Goal: Task Accomplishment & Management: Manage account settings

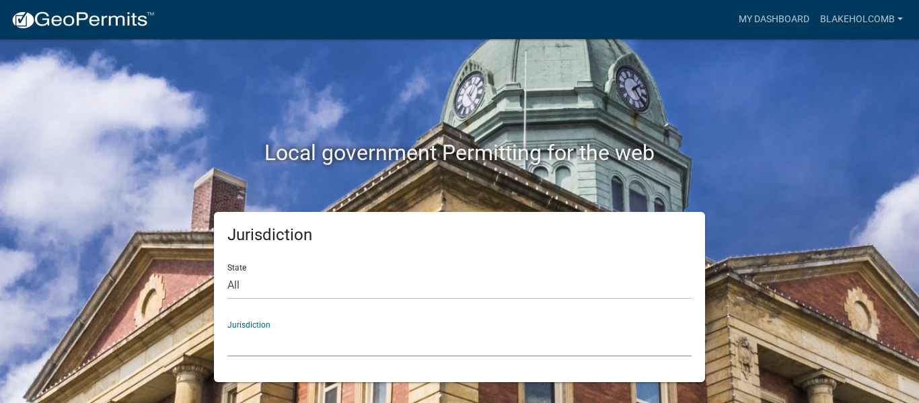
click at [250, 332] on select "[GEOGRAPHIC_DATA], [US_STATE] [GEOGRAPHIC_DATA], [US_STATE][PERSON_NAME][GEOGRA…" at bounding box center [459, 343] width 464 height 28
drag, startPoint x: 250, startPoint y: 332, endPoint x: 246, endPoint y: 379, distance: 47.3
click at [246, 379] on div "Jurisdiction State All [US_STATE] [US_STATE] [US_STATE] [US_STATE] [US_STATE] […" at bounding box center [459, 297] width 491 height 170
click at [256, 288] on select "All [US_STATE] [US_STATE] [US_STATE] [US_STATE] [US_STATE] [US_STATE] [US_STATE…" at bounding box center [459, 286] width 464 height 28
select select "[US_STATE]"
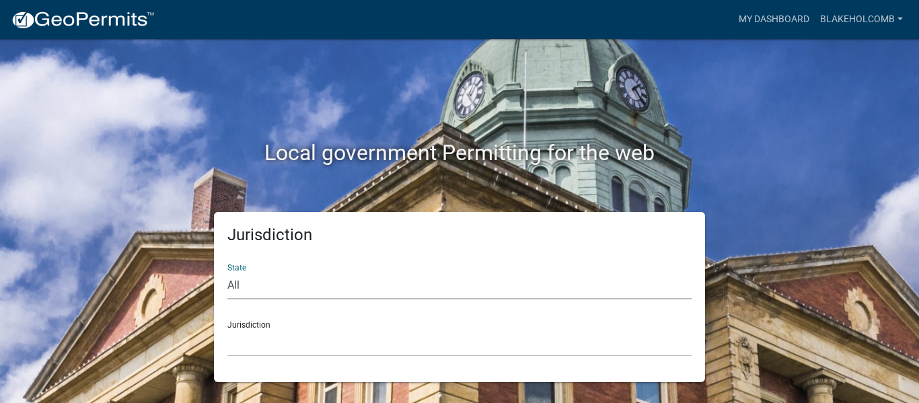
click at [227, 272] on select "All [US_STATE] [US_STATE] [US_STATE] [US_STATE] [US_STATE] [US_STATE] [US_STATE…" at bounding box center [459, 286] width 464 height 28
click at [251, 346] on select "[GEOGRAPHIC_DATA], [US_STATE][PERSON_NAME][GEOGRAPHIC_DATA], [US_STATE][PERSON_…" at bounding box center [459, 343] width 464 height 28
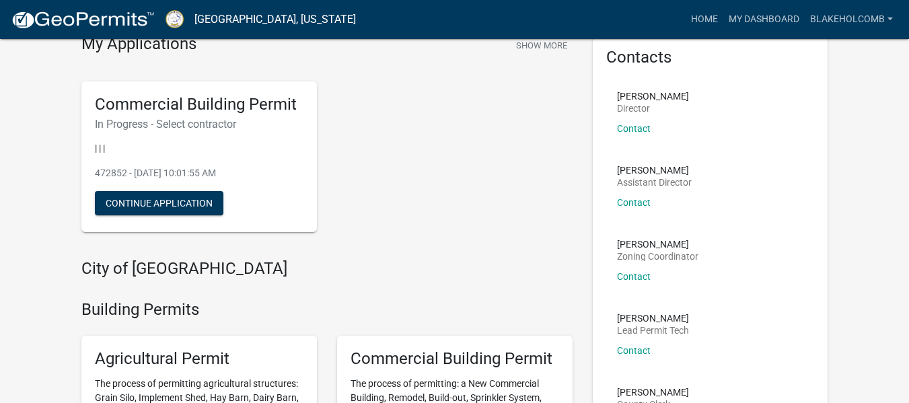
scroll to position [45, 0]
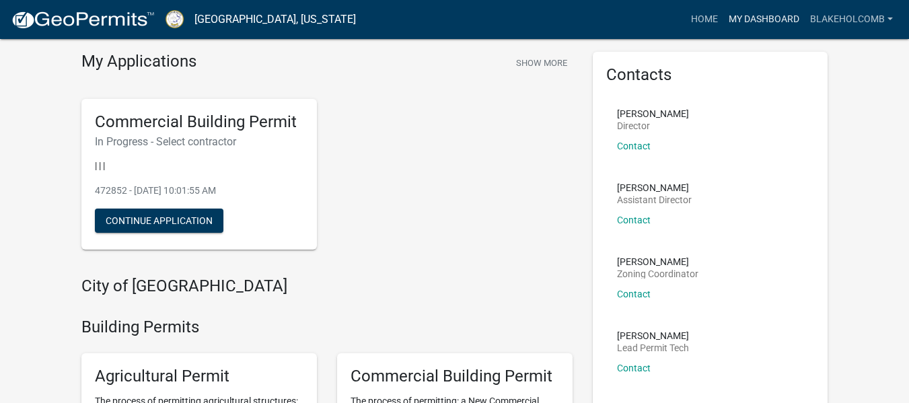
click at [751, 16] on link "My Dashboard" at bounding box center [763, 20] width 81 height 26
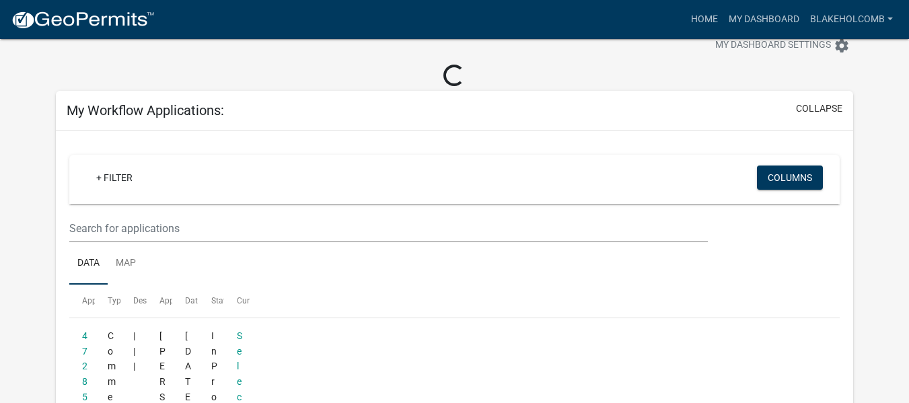
scroll to position [84, 0]
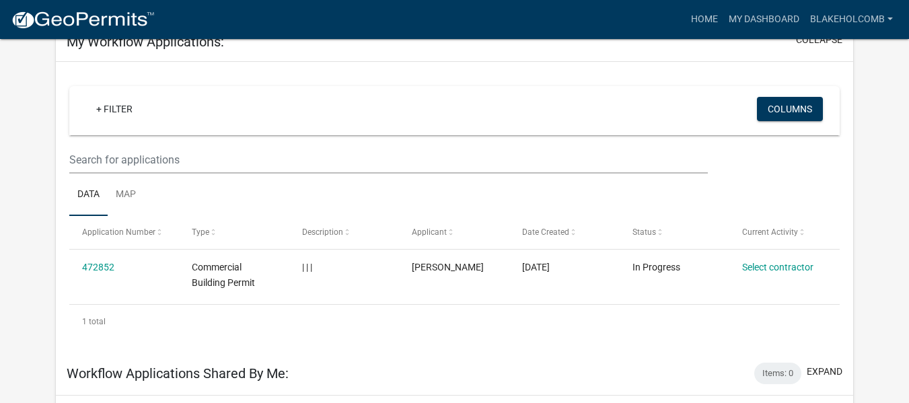
click at [893, 398] on app-user-applications "more_horiz Home My Dashboard Blakeholcomb Account Logout My Dashboard Settings …" at bounding box center [454, 383] width 909 height 857
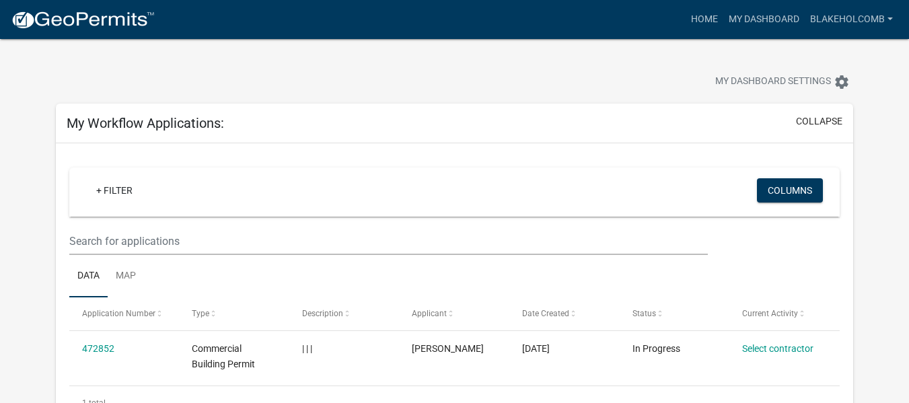
scroll to position [0, 0]
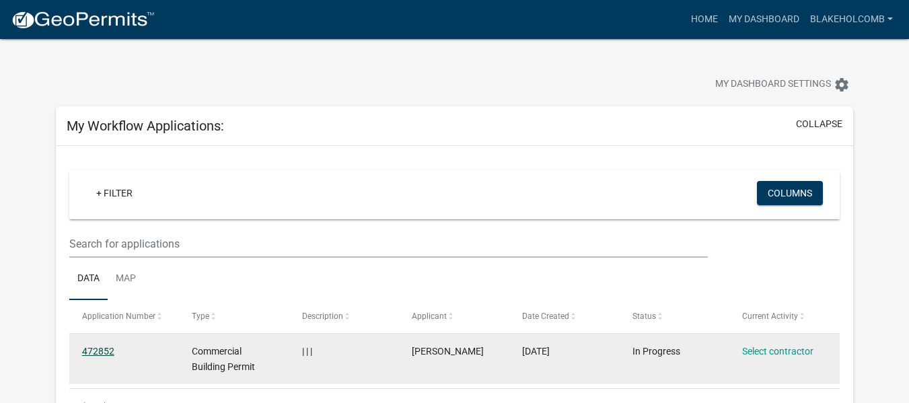
click at [102, 346] on link "472852" at bounding box center [98, 351] width 32 height 11
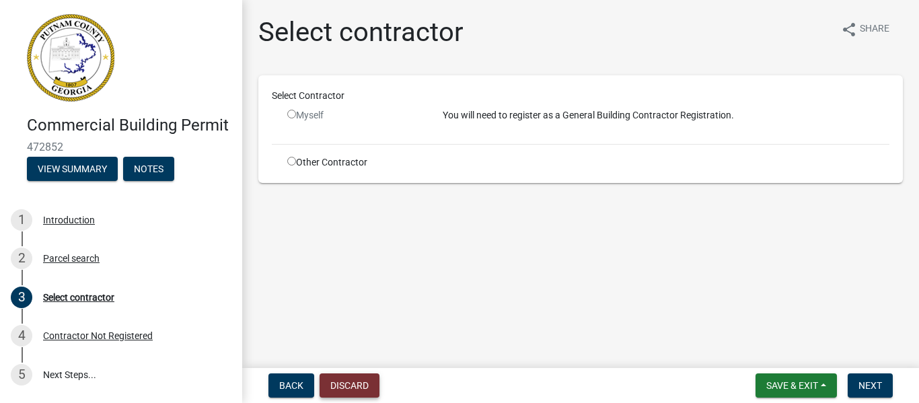
click at [357, 380] on button "Discard" at bounding box center [349, 385] width 60 height 24
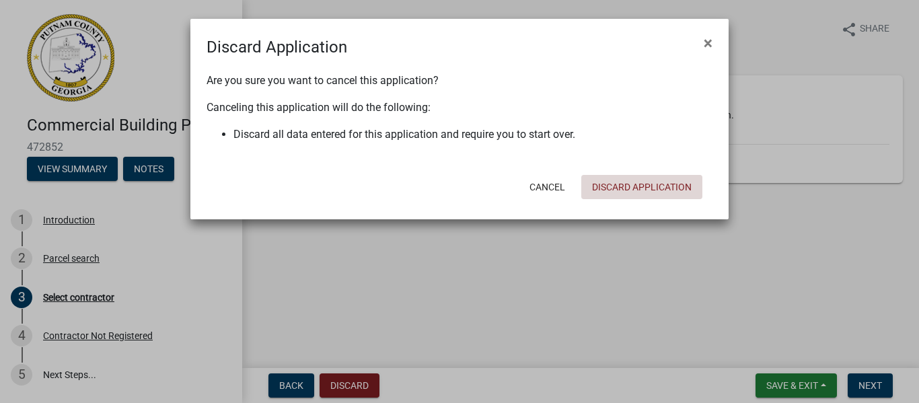
click at [673, 182] on button "Discard Application" at bounding box center [641, 187] width 121 height 24
